Goal: Use online tool/utility: Use online tool/utility

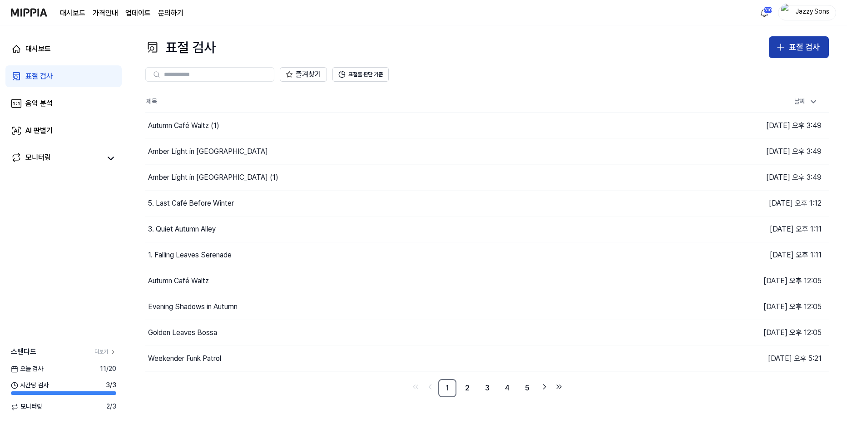
click at [798, 48] on div "표절 검사" at bounding box center [804, 47] width 31 height 13
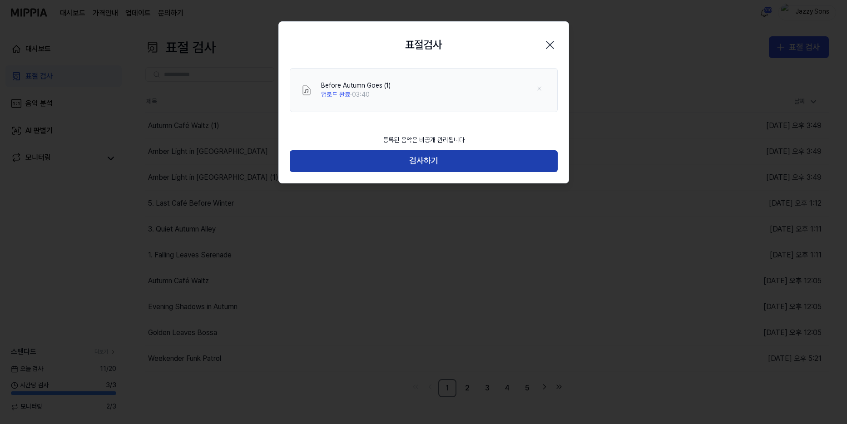
click at [358, 161] on button "검사하기" at bounding box center [424, 161] width 268 height 22
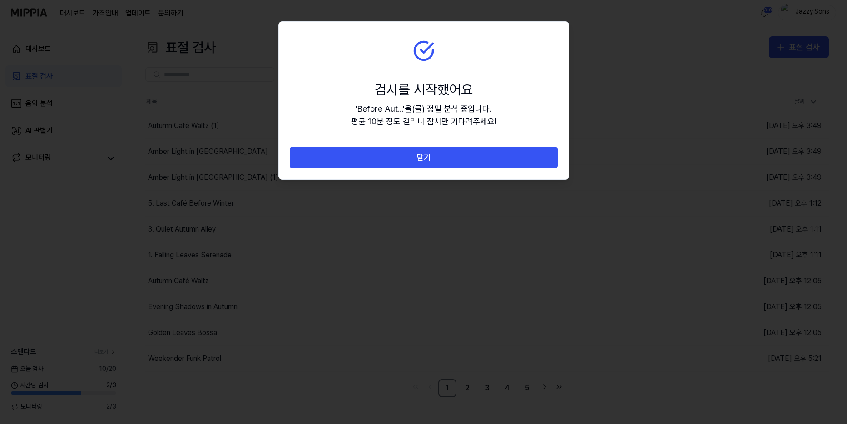
click at [386, 159] on button "닫기" at bounding box center [424, 158] width 268 height 22
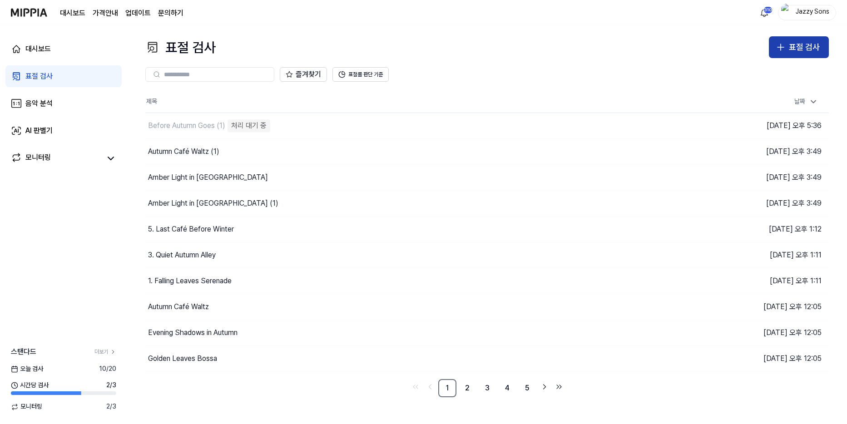
click at [808, 50] on div "표절 검사" at bounding box center [804, 47] width 31 height 13
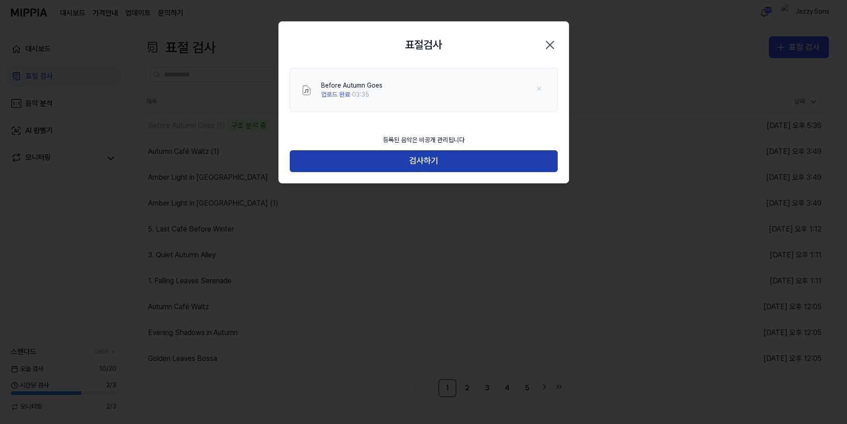
click at [412, 169] on button "검사하기" at bounding box center [424, 161] width 268 height 22
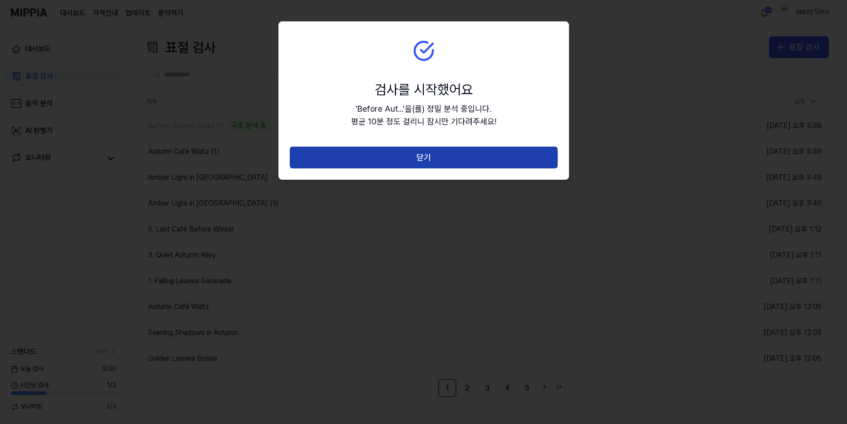
click at [429, 162] on button "닫기" at bounding box center [424, 158] width 268 height 22
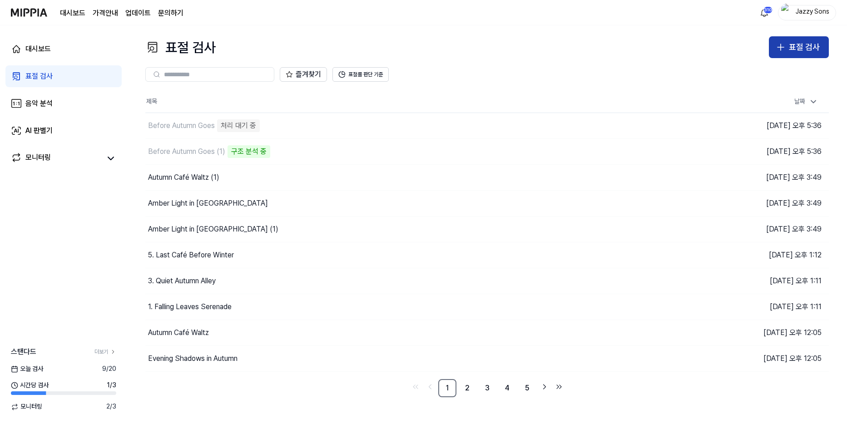
click at [796, 46] on div "표절 검사" at bounding box center [804, 47] width 31 height 13
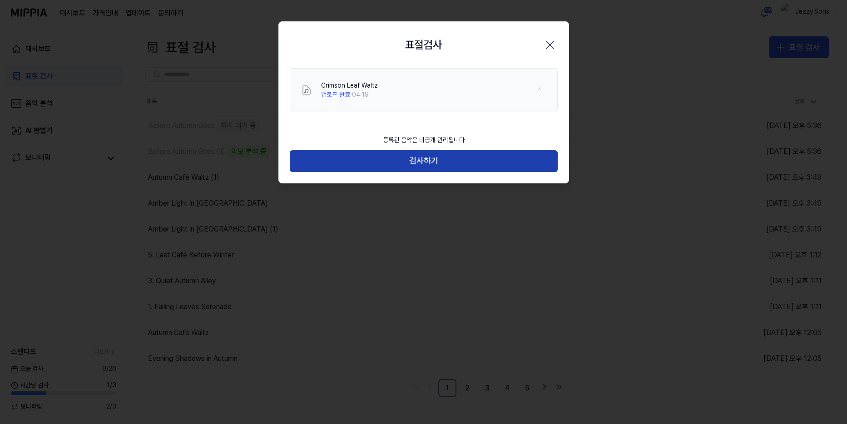
click at [409, 160] on button "검사하기" at bounding box center [424, 161] width 268 height 22
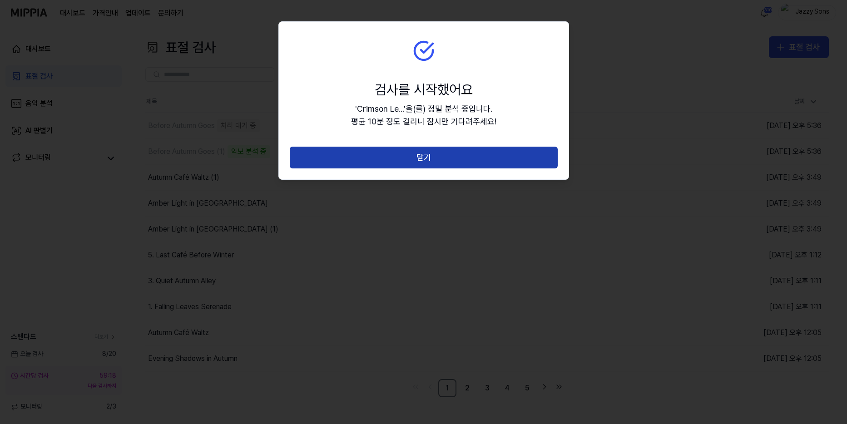
click at [423, 159] on button "닫기" at bounding box center [424, 158] width 268 height 22
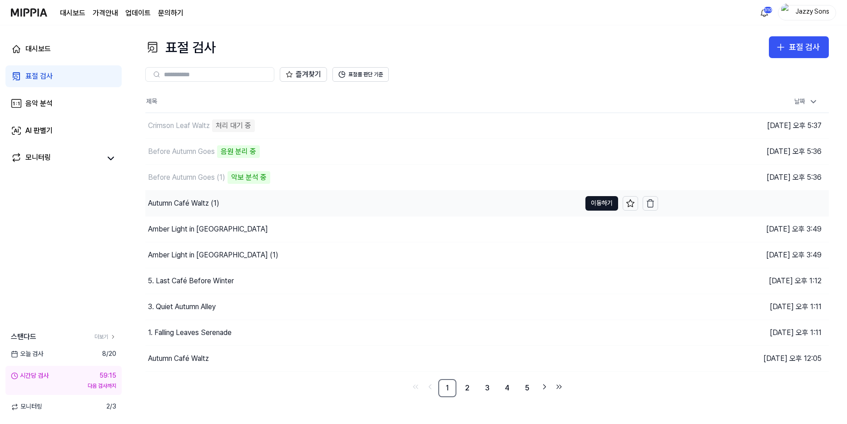
click at [167, 198] on div "Autumn Café Waltz (1)" at bounding box center [183, 203] width 71 height 11
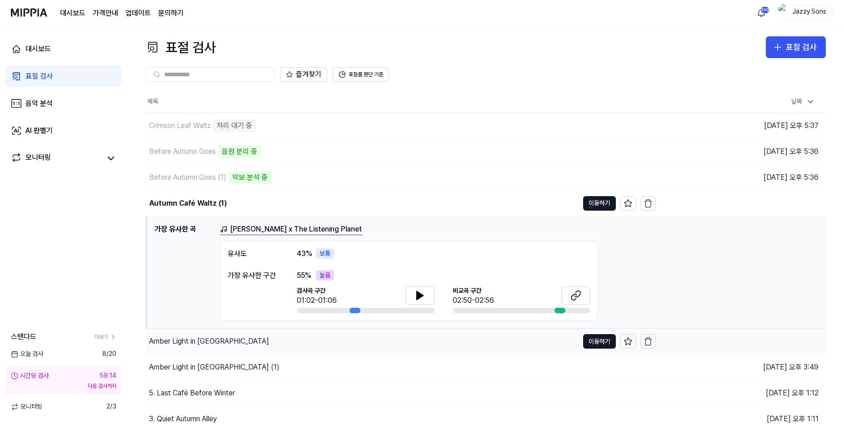
click at [189, 349] on div "Amber Light in [GEOGRAPHIC_DATA]" at bounding box center [362, 341] width 432 height 25
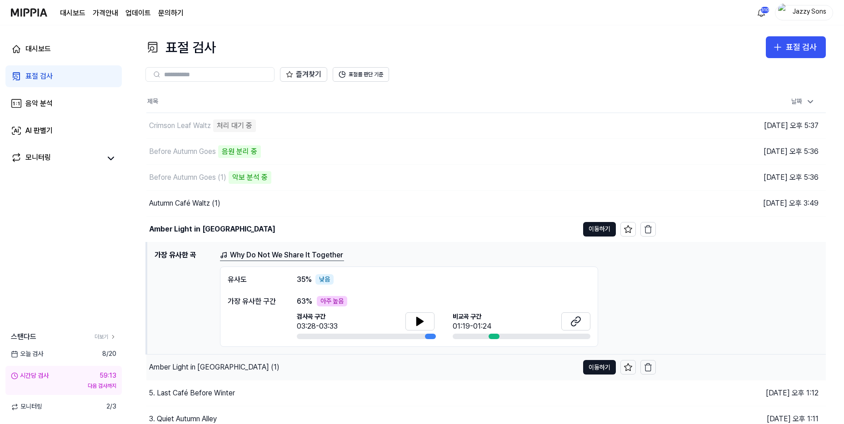
click at [183, 370] on div "Amber Light in [GEOGRAPHIC_DATA] (1)" at bounding box center [214, 367] width 130 height 11
